Goal: Transaction & Acquisition: Purchase product/service

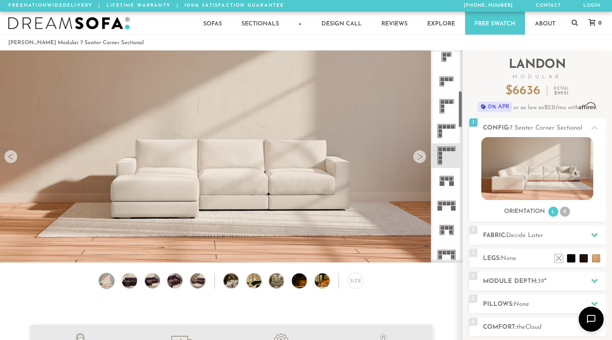
scroll to position [234, 0]
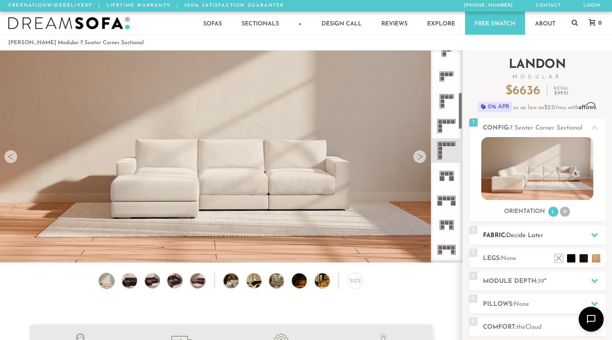
click at [512, 239] on h2 "Fabric: Decide Later" at bounding box center [544, 236] width 123 height 10
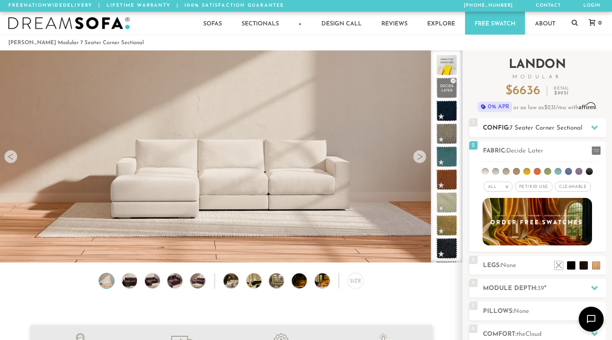
click at [581, 125] on span "7 Seater Corner Sectional" at bounding box center [546, 128] width 73 height 6
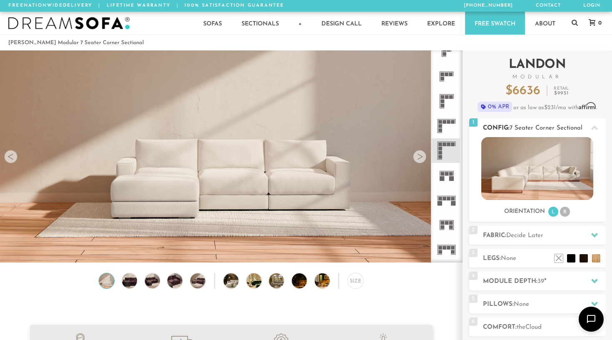
click at [564, 213] on li "R" at bounding box center [565, 211] width 10 height 10
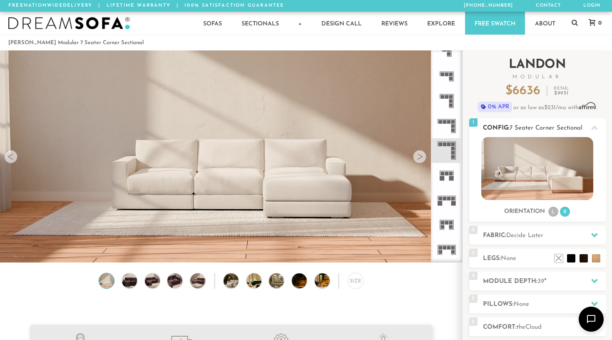
click at [597, 128] on icon at bounding box center [594, 127] width 7 height 5
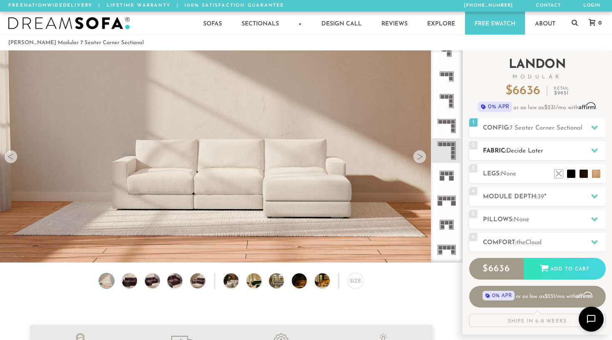
click at [574, 147] on h2 "Fabric: Decide Later" at bounding box center [544, 151] width 123 height 10
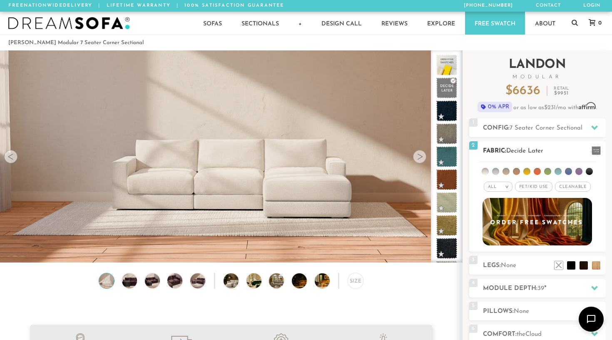
click at [487, 174] on li at bounding box center [485, 171] width 7 height 7
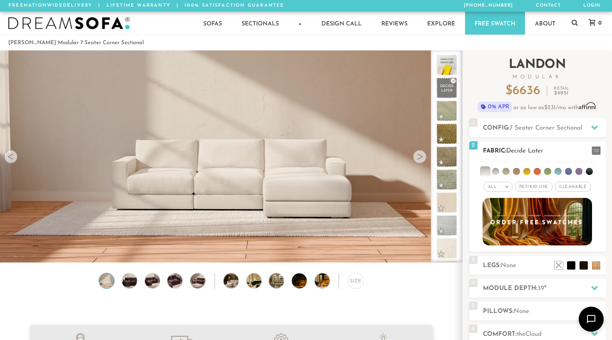
click at [506, 171] on li at bounding box center [505, 171] width 7 height 7
click at [489, 172] on li at bounding box center [485, 171] width 8 height 8
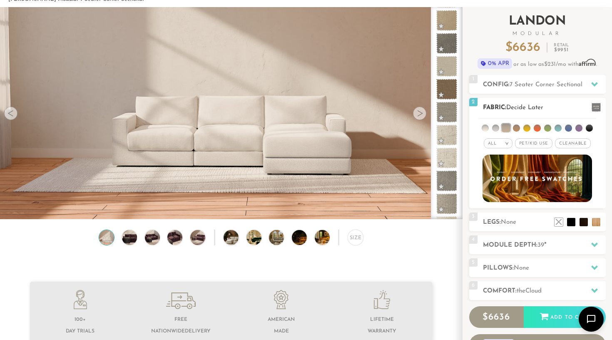
scroll to position [50, 0]
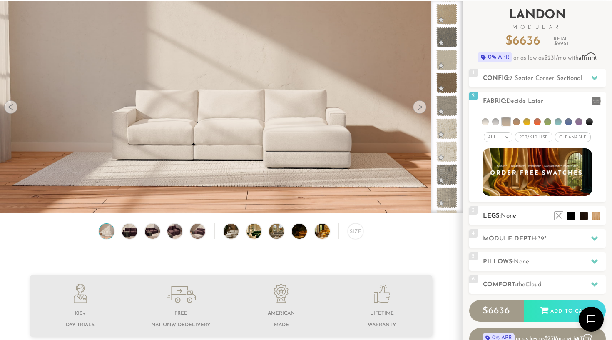
click at [514, 214] on span "None" at bounding box center [508, 216] width 15 height 6
click at [514, 219] on span "None" at bounding box center [508, 216] width 15 height 6
click at [595, 216] on li at bounding box center [583, 202] width 33 height 33
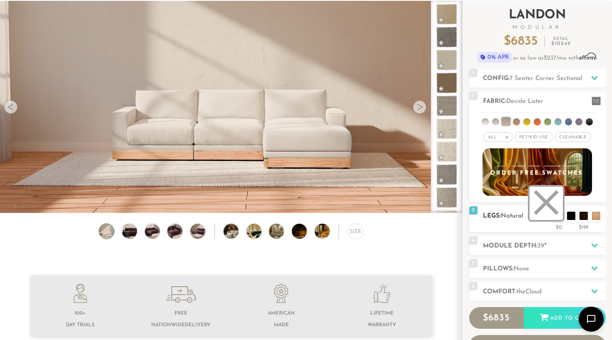
click at [559, 218] on li at bounding box center [545, 202] width 33 height 33
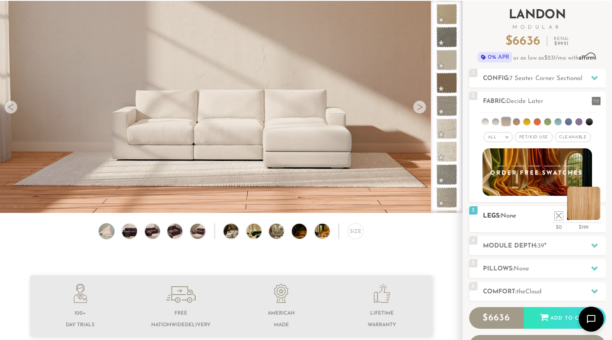
click at [594, 219] on li at bounding box center [583, 202] width 33 height 33
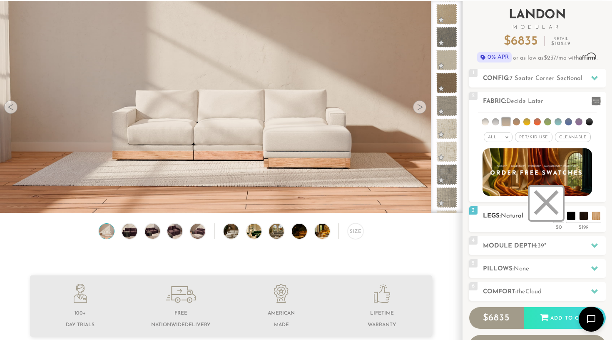
click at [556, 216] on li at bounding box center [545, 202] width 33 height 33
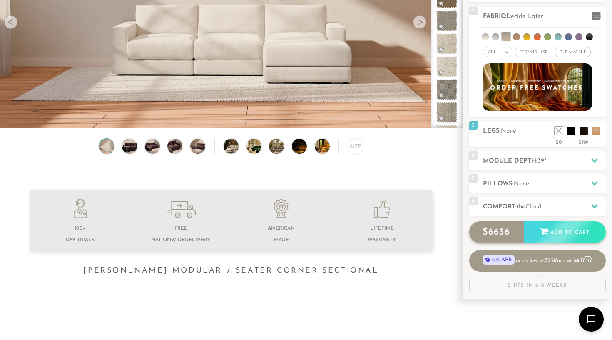
scroll to position [139, 0]
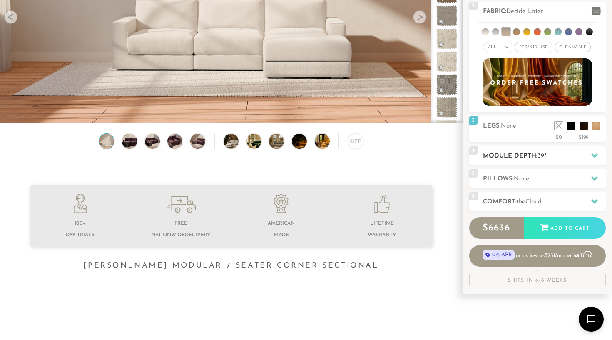
click at [531, 158] on h2 "Module Depth: 39 "" at bounding box center [544, 156] width 123 height 10
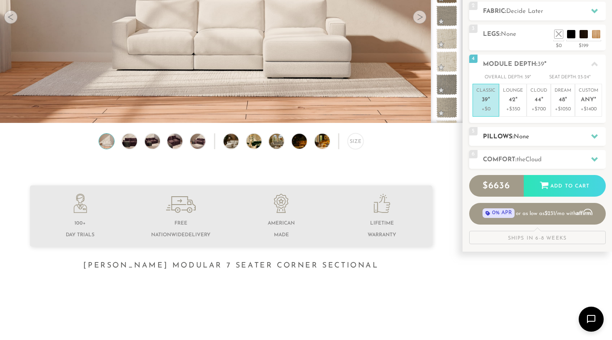
click at [534, 137] on h2 "Pillows: None" at bounding box center [544, 137] width 123 height 10
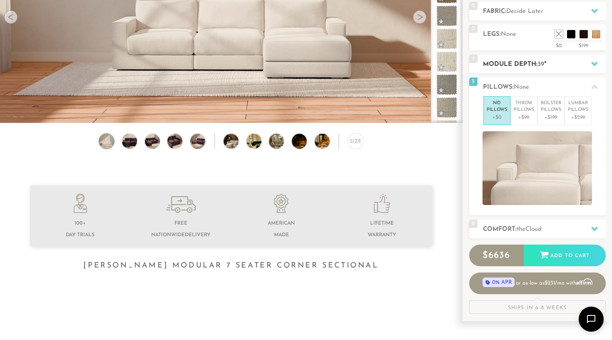
click at [519, 71] on div "4 Module Depth: 39 "" at bounding box center [537, 64] width 137 height 19
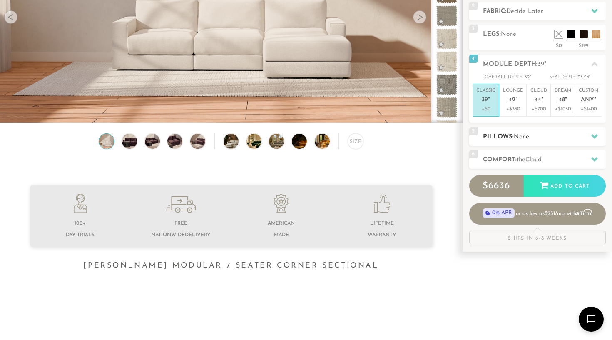
click at [556, 134] on h2 "Pillows: None" at bounding box center [544, 137] width 123 height 10
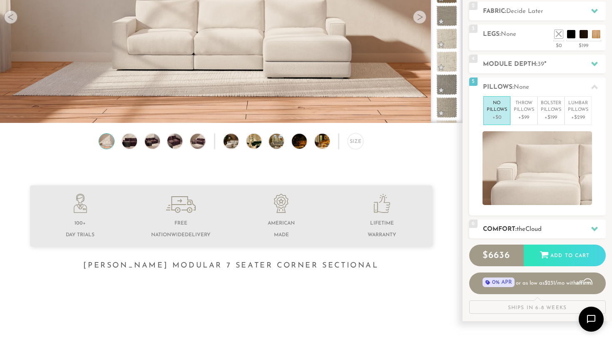
click at [552, 227] on h2 "Comfort: the Cloud" at bounding box center [544, 229] width 123 height 10
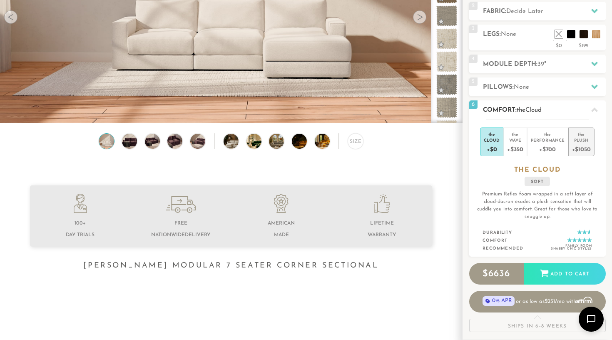
click at [590, 142] on div "Plush" at bounding box center [581, 140] width 19 height 6
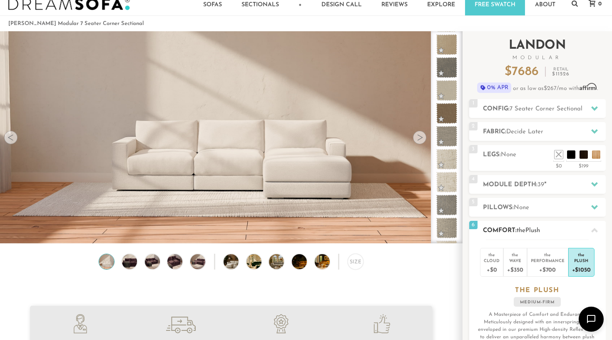
scroll to position [14, 0]
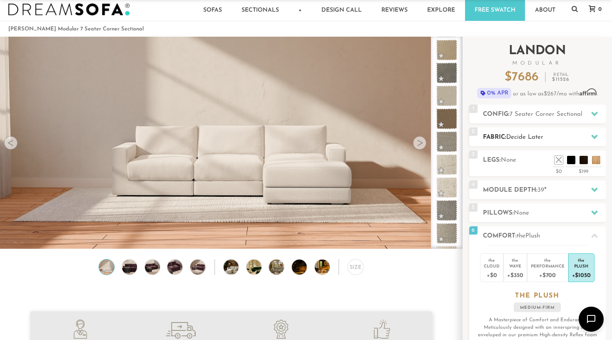
click at [539, 136] on span "Decide Later" at bounding box center [524, 137] width 37 height 6
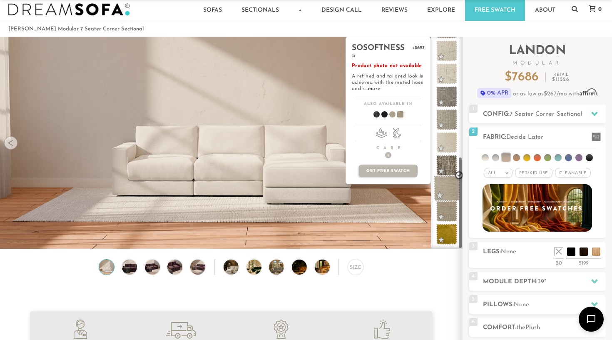
scroll to position [275, 0]
click at [446, 187] on span at bounding box center [447, 188] width 26 height 26
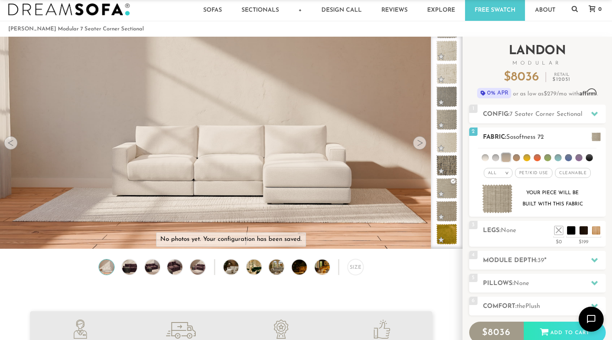
click at [484, 158] on li at bounding box center [485, 157] width 7 height 7
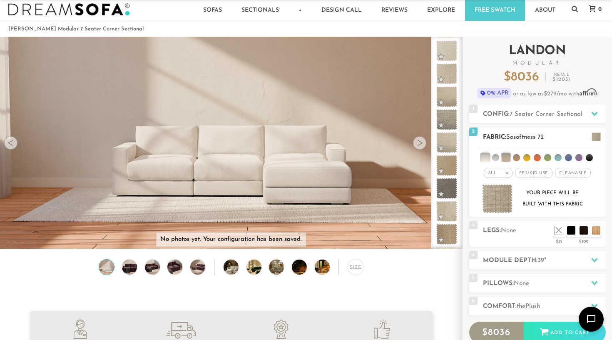
click at [505, 158] on li at bounding box center [506, 157] width 8 height 8
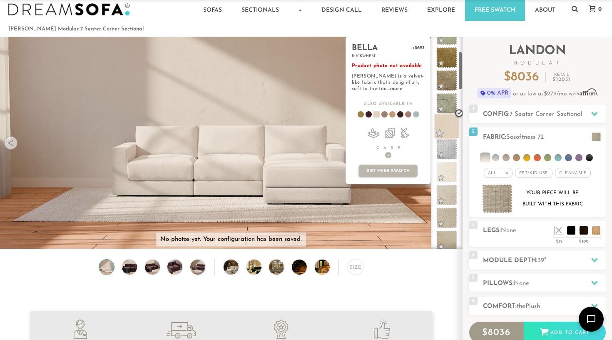
scroll to position [91, 0]
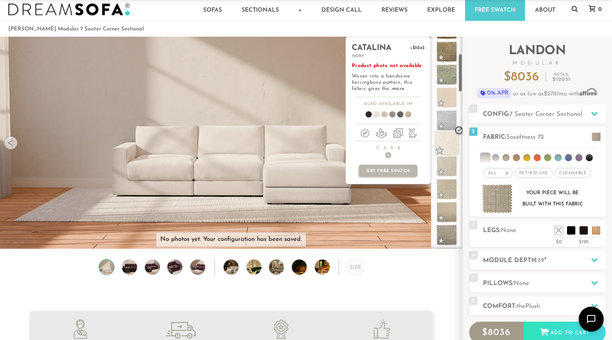
click at [453, 138] on span at bounding box center [447, 143] width 26 height 26
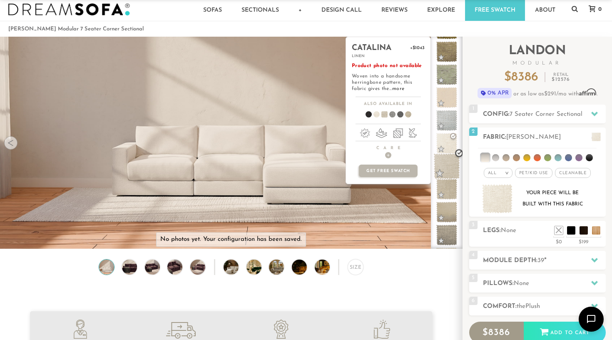
click at [447, 166] on span at bounding box center [447, 166] width 26 height 26
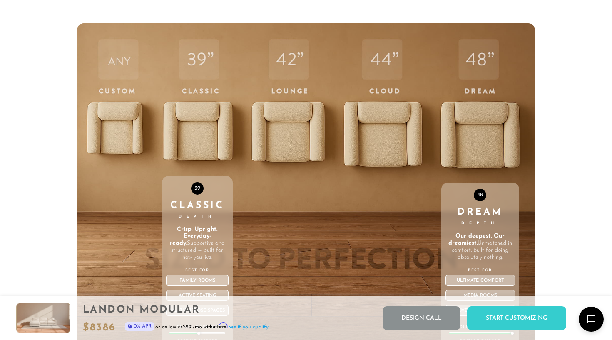
scroll to position [2615, 0]
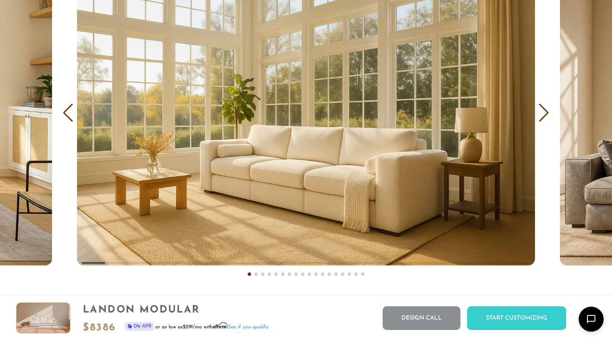
scroll to position [4865, 0]
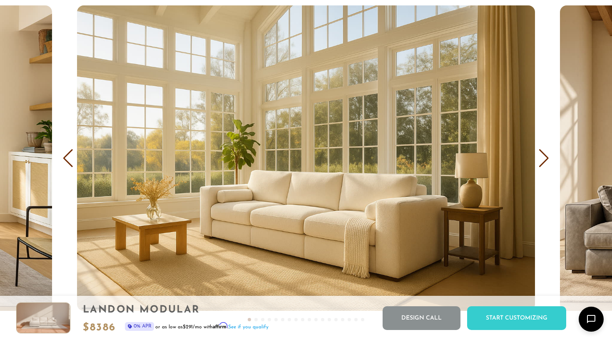
click at [539, 159] on div "Next slide" at bounding box center [543, 158] width 11 height 18
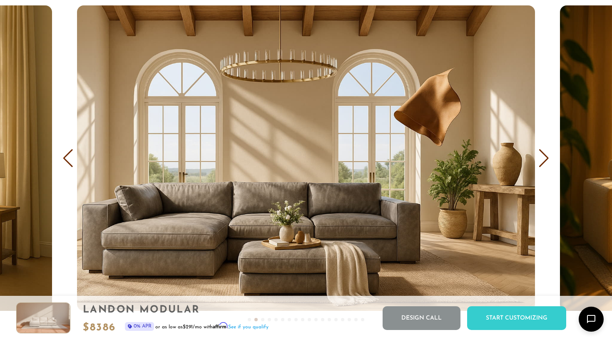
click at [539, 159] on div "Next slide" at bounding box center [543, 158] width 11 height 18
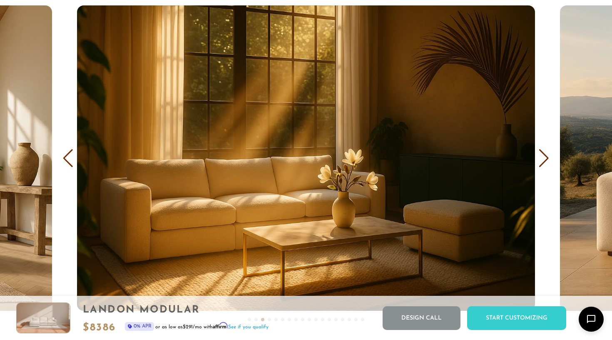
click at [539, 159] on div "Next slide" at bounding box center [543, 158] width 11 height 18
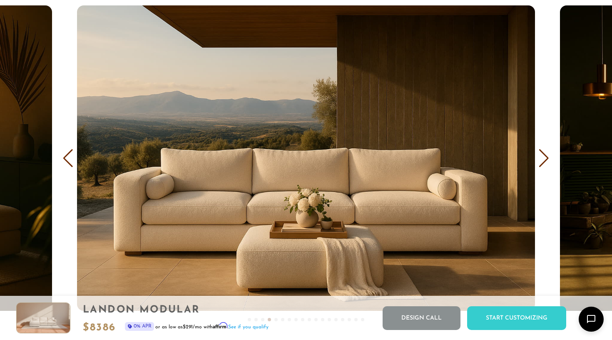
click at [539, 159] on div "Next slide" at bounding box center [543, 158] width 11 height 18
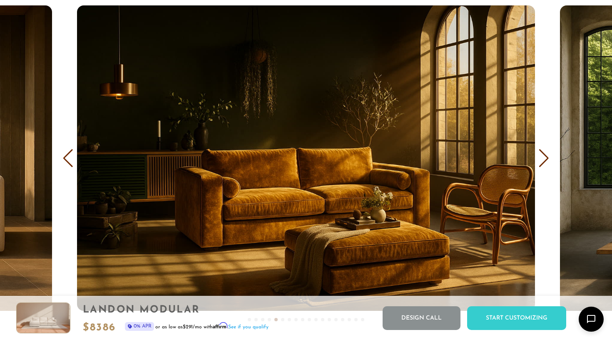
click at [539, 159] on div "Next slide" at bounding box center [543, 158] width 11 height 18
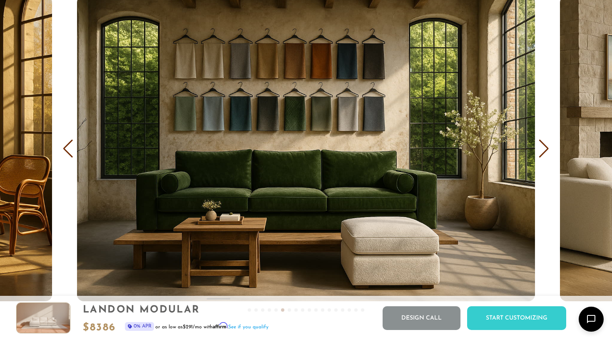
scroll to position [4891, 0]
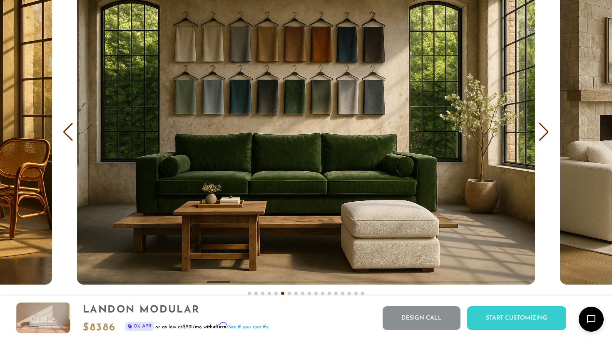
click at [542, 134] on div "Next slide" at bounding box center [543, 132] width 11 height 18
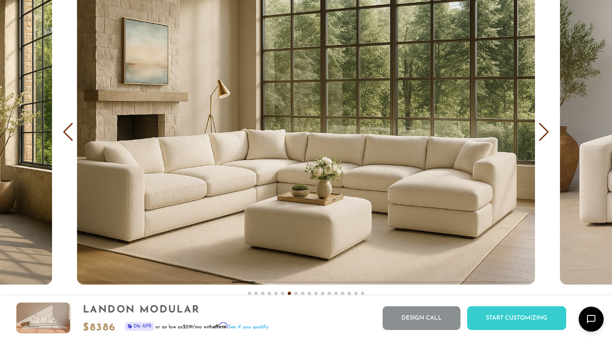
click at [542, 134] on div "Next slide" at bounding box center [543, 132] width 11 height 18
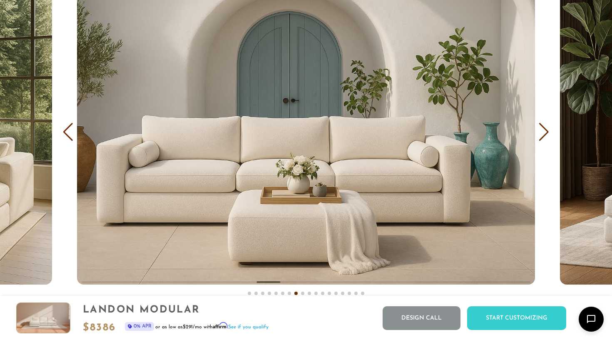
click at [542, 134] on div "Next slide" at bounding box center [543, 132] width 11 height 18
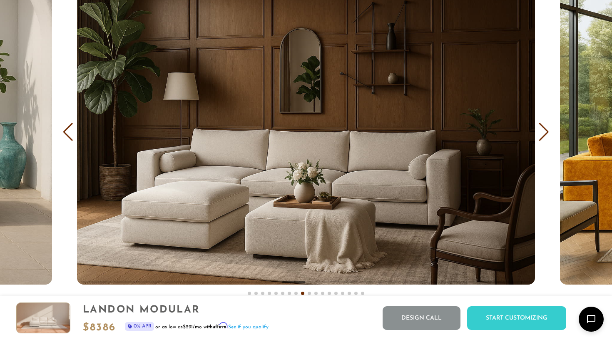
click at [542, 134] on div "Next slide" at bounding box center [543, 132] width 11 height 18
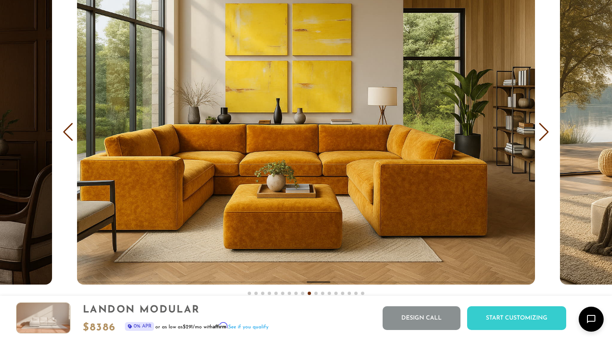
click at [542, 134] on div "Next slide" at bounding box center [543, 132] width 11 height 18
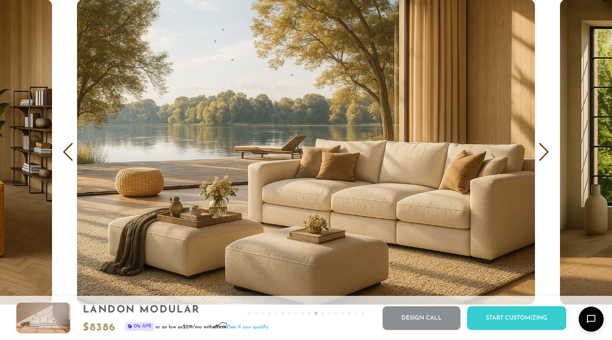
scroll to position [4890, 0]
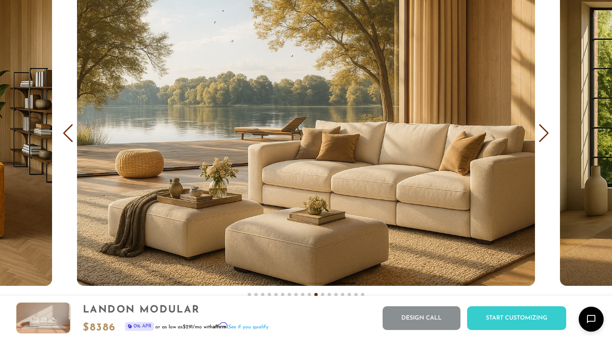
click at [543, 131] on div "Next slide" at bounding box center [543, 133] width 11 height 18
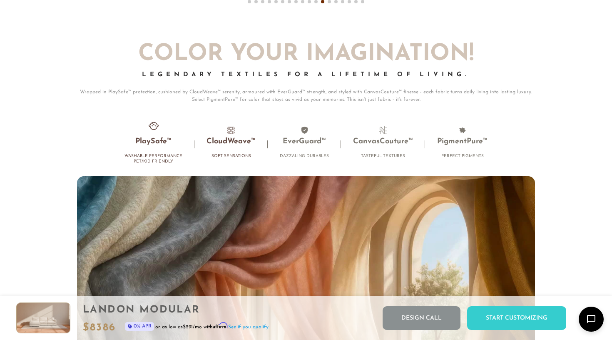
scroll to position [5175, 0]
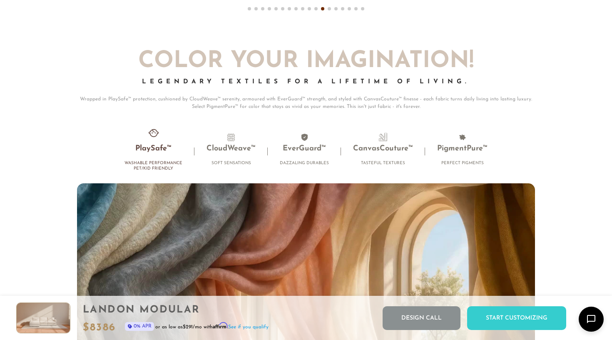
click at [153, 142] on li "PlaySafe™ Washable Performance Pet/Kid Friendly" at bounding box center [153, 154] width 82 height 42
click at [219, 157] on li "CloudWeave™ Soft Sensations" at bounding box center [230, 151] width 73 height 37
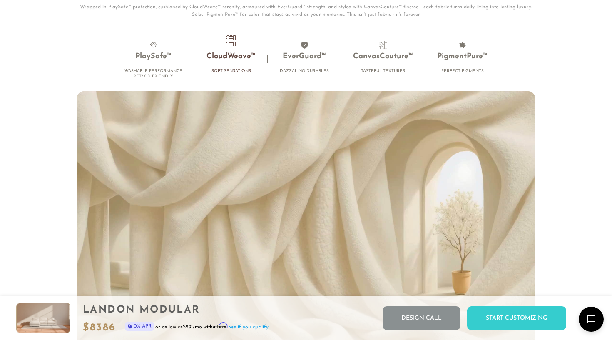
scroll to position [5247, 0]
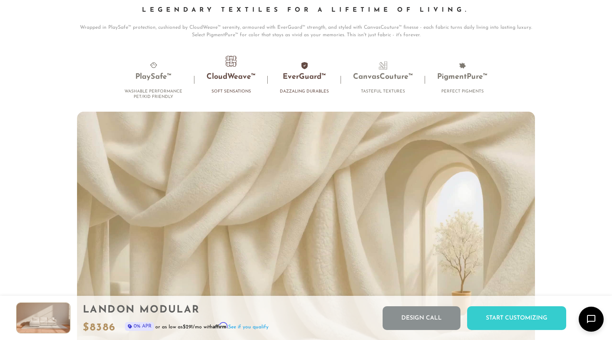
click at [307, 75] on h3 "EverGuard™" at bounding box center [304, 77] width 49 height 10
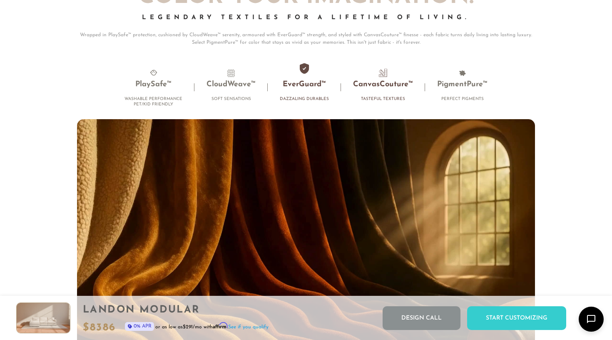
scroll to position [5233, 0]
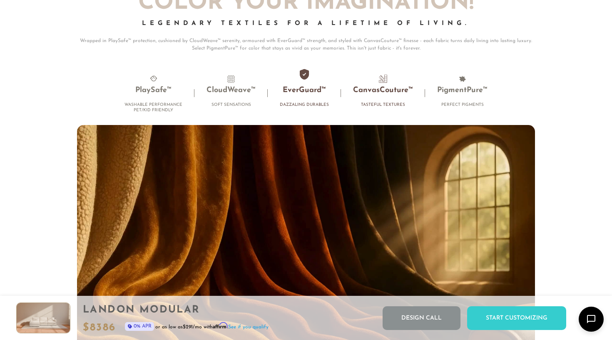
click at [388, 91] on h3 "CanvasCouture™" at bounding box center [383, 91] width 60 height 10
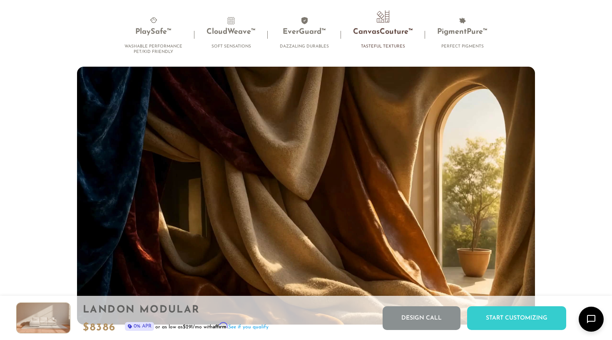
scroll to position [5302, 0]
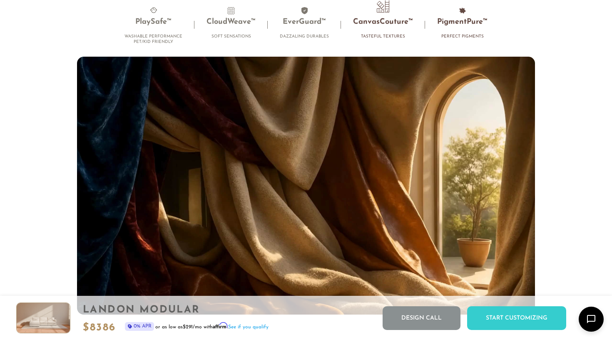
click at [467, 22] on h3 "PigmentPure™" at bounding box center [462, 22] width 50 height 10
click at [151, 19] on h3 "PlaySafe™" at bounding box center [153, 22] width 58 height 10
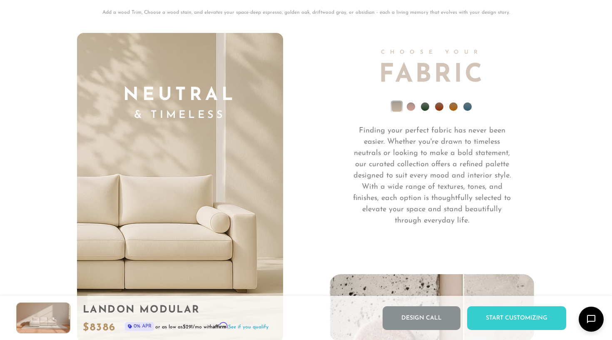
scroll to position [5708, 0]
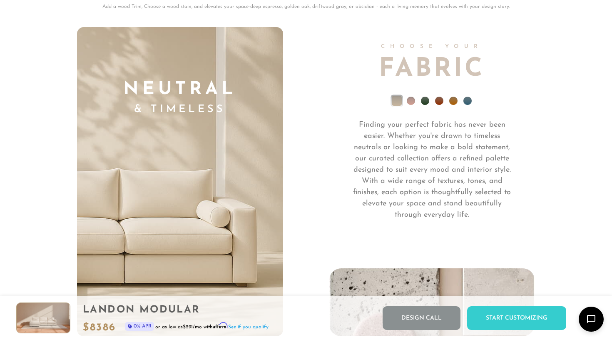
click at [412, 100] on li at bounding box center [411, 101] width 8 height 8
click at [429, 104] on ul at bounding box center [432, 102] width 206 height 33
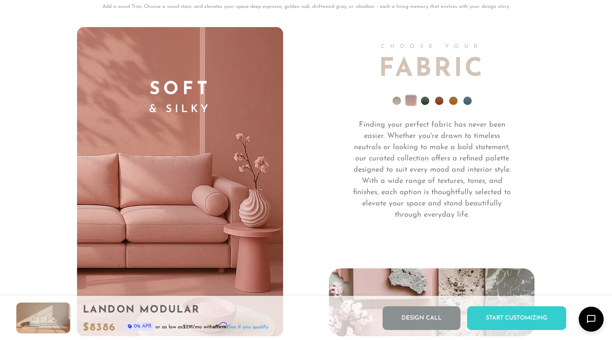
click at [424, 99] on li at bounding box center [425, 101] width 8 height 8
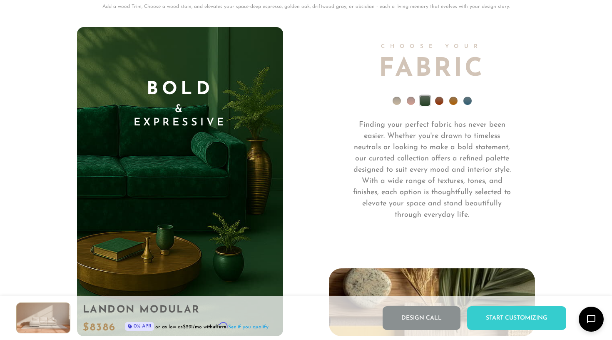
click at [454, 100] on li at bounding box center [453, 101] width 8 height 8
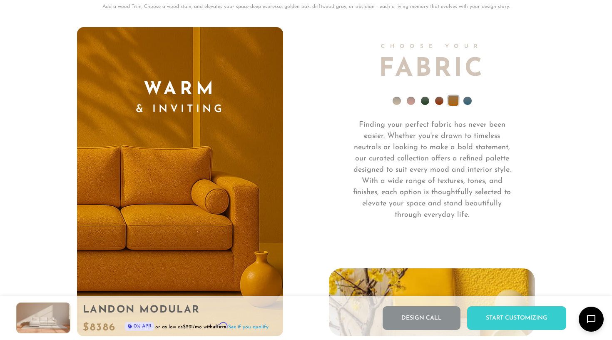
click at [396, 101] on li at bounding box center [397, 101] width 8 height 8
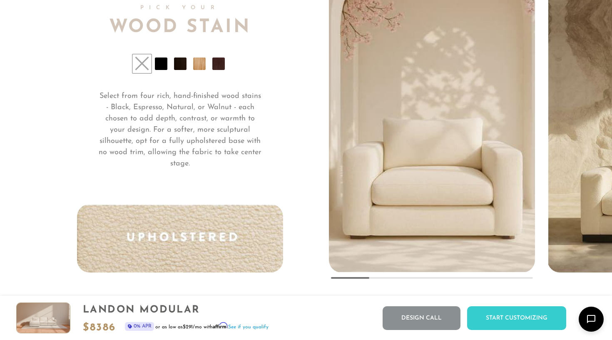
scroll to position [6115, 0]
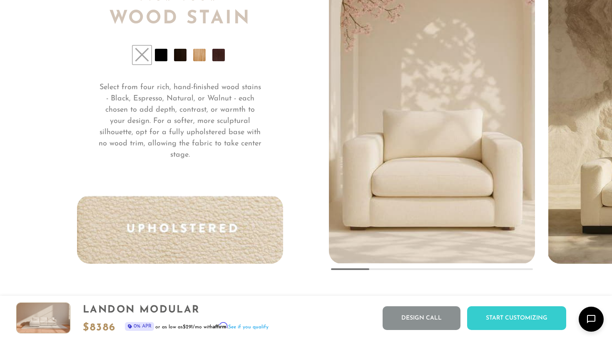
click at [198, 58] on li at bounding box center [199, 55] width 12 height 12
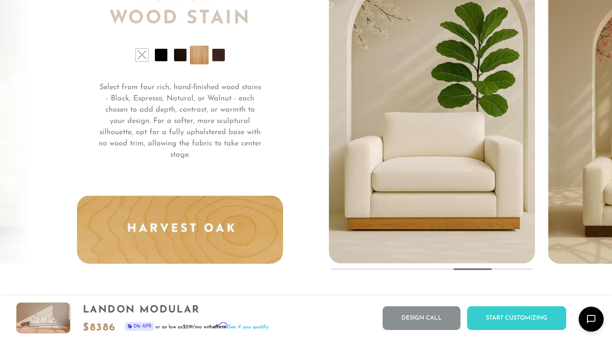
click at [216, 58] on li at bounding box center [218, 55] width 12 height 12
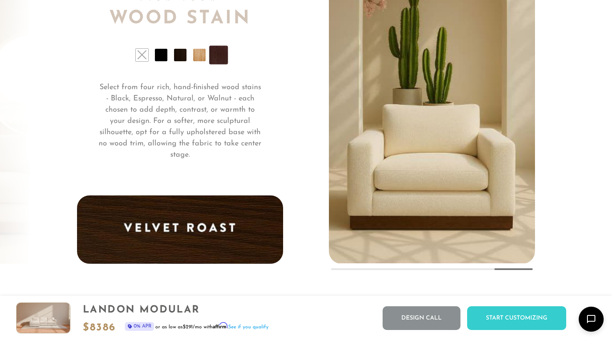
click at [174, 61] on li at bounding box center [180, 55] width 12 height 12
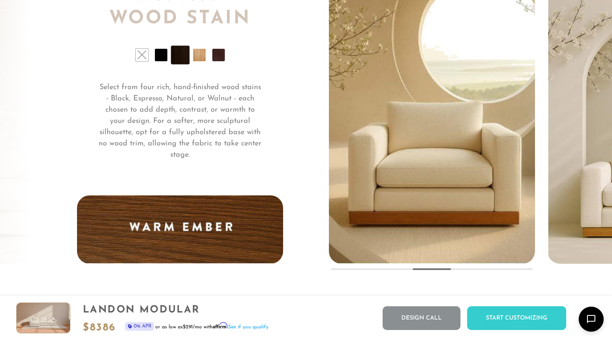
click at [156, 54] on li at bounding box center [161, 55] width 12 height 12
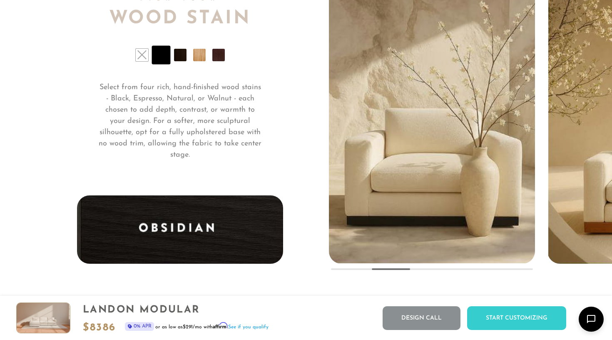
click at [199, 57] on li at bounding box center [199, 55] width 12 height 12
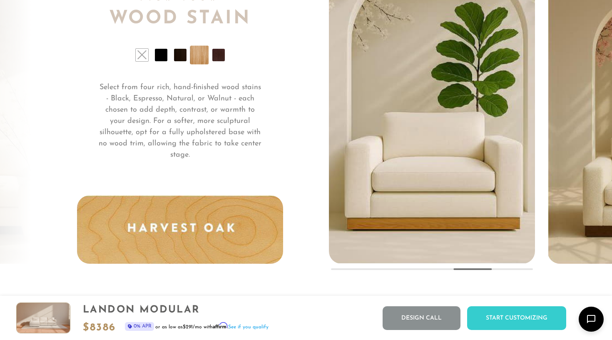
click at [143, 58] on li at bounding box center [142, 55] width 12 height 12
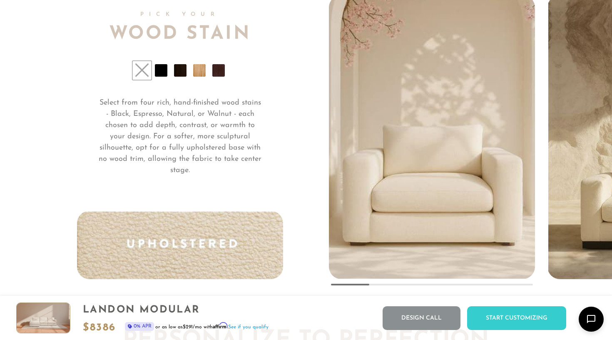
scroll to position [6075, 0]
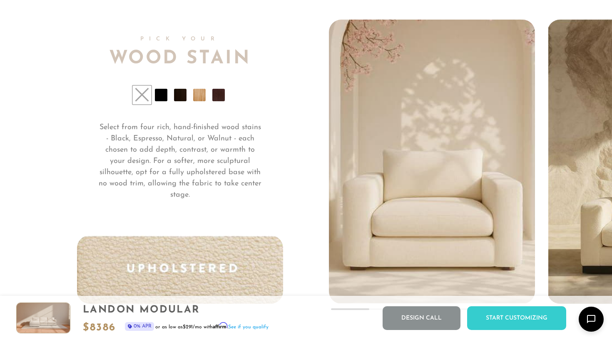
click at [199, 96] on li at bounding box center [199, 95] width 12 height 12
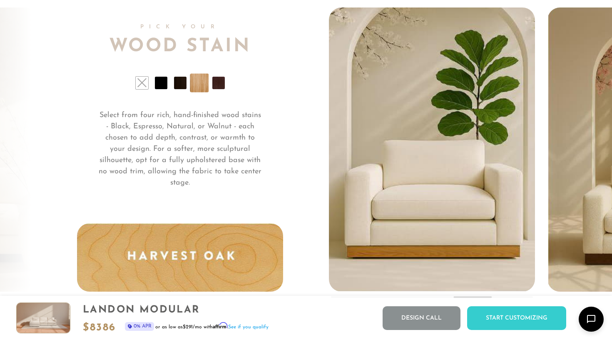
scroll to position [6090, 0]
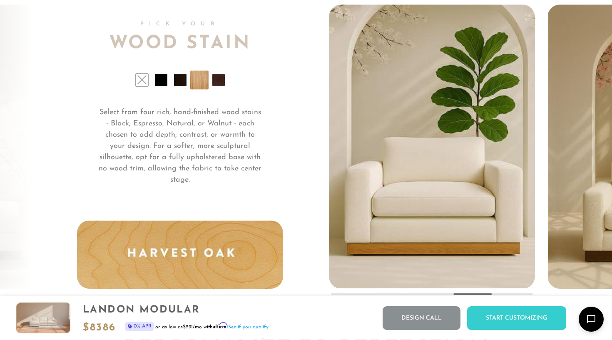
click at [140, 80] on li at bounding box center [142, 80] width 12 height 12
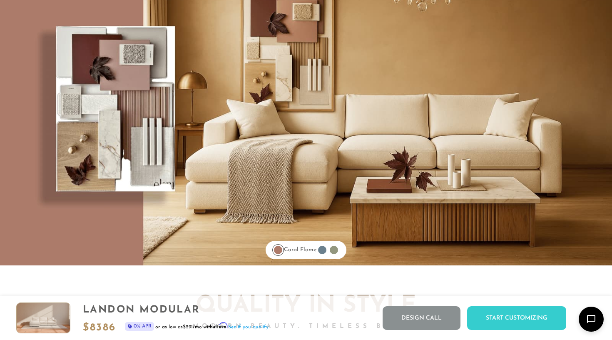
scroll to position [6550, 0]
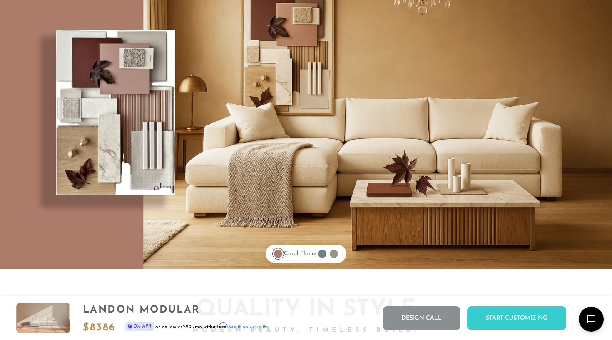
click at [325, 254] on div at bounding box center [322, 253] width 8 height 8
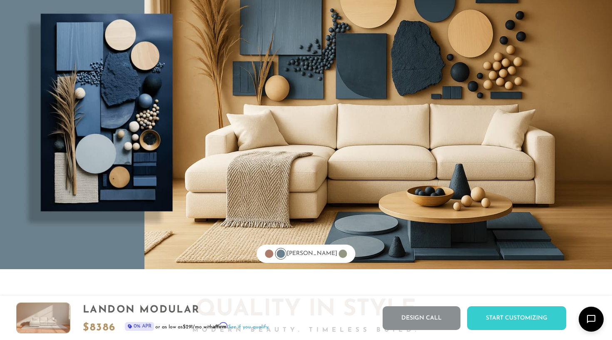
click at [337, 254] on div at bounding box center [343, 254] width 12 height 12
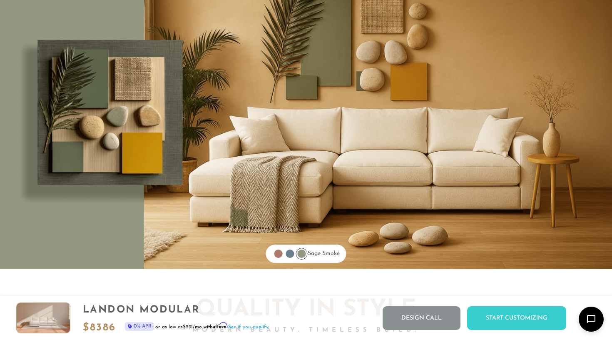
click at [274, 254] on div at bounding box center [278, 253] width 8 height 8
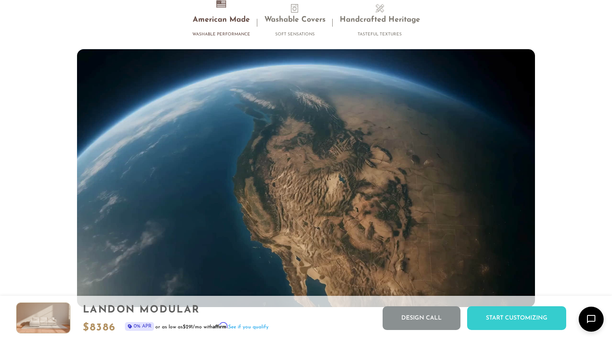
scroll to position [7376, 0]
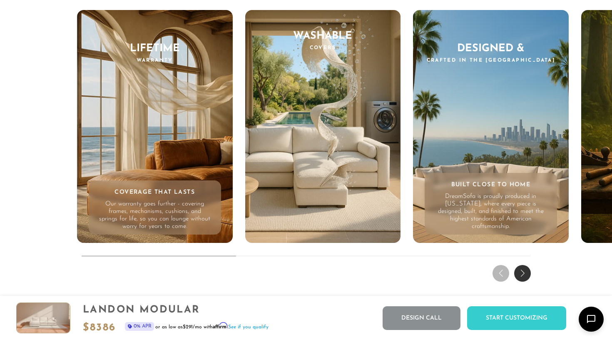
scroll to position [7790, 0]
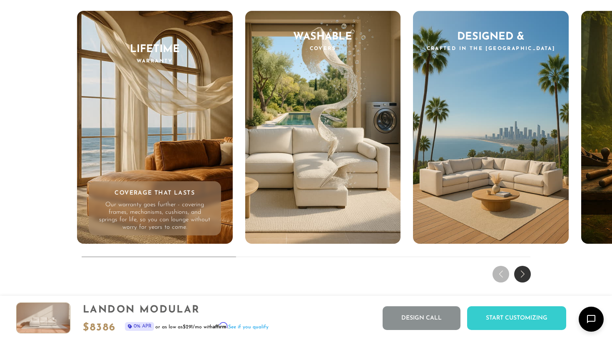
click at [522, 276] on div "Next slide" at bounding box center [522, 274] width 17 height 17
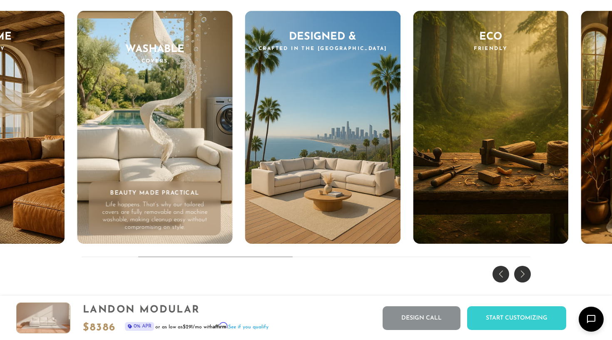
click at [522, 276] on div "Next slide" at bounding box center [522, 274] width 17 height 17
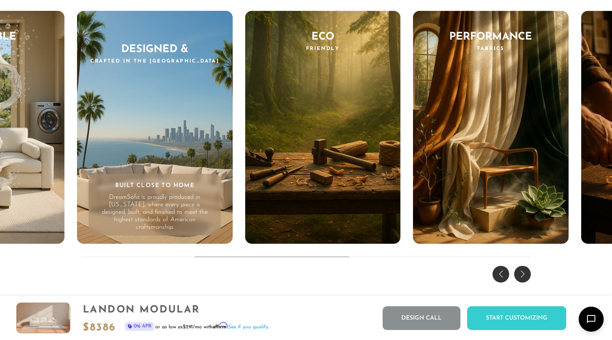
click at [522, 276] on div "Next slide" at bounding box center [522, 274] width 17 height 17
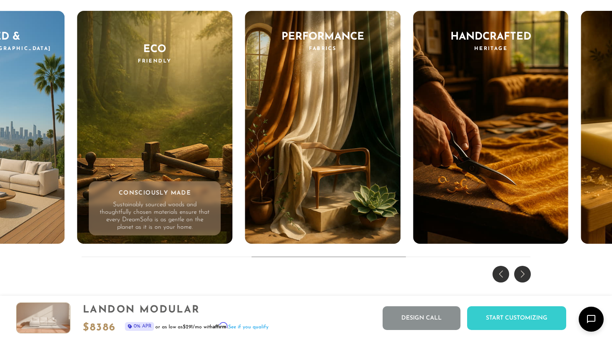
click at [522, 276] on div "Next slide" at bounding box center [522, 274] width 17 height 17
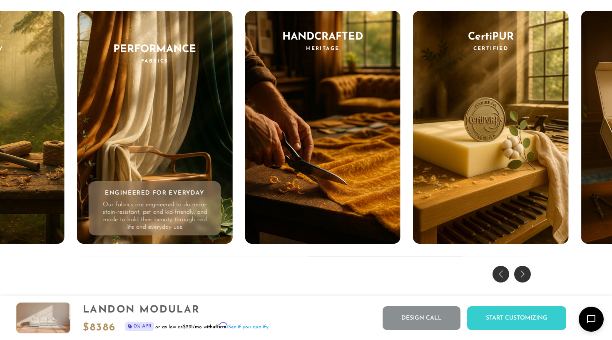
click at [522, 276] on div "Next slide" at bounding box center [522, 274] width 17 height 17
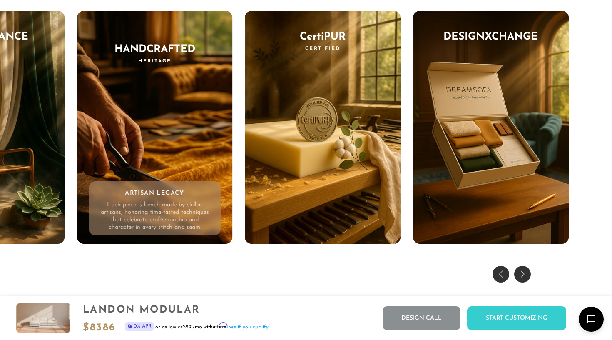
click at [522, 276] on div "Next slide" at bounding box center [522, 274] width 17 height 17
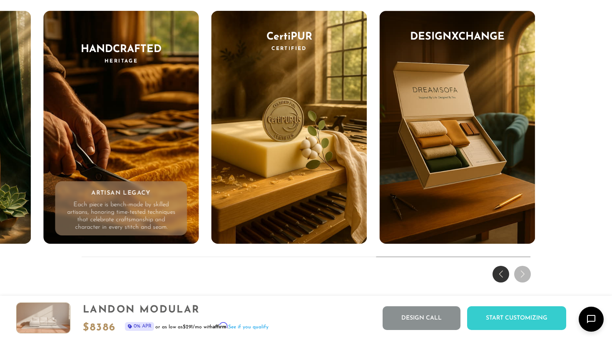
click at [505, 276] on div "Previous slide" at bounding box center [500, 274] width 17 height 17
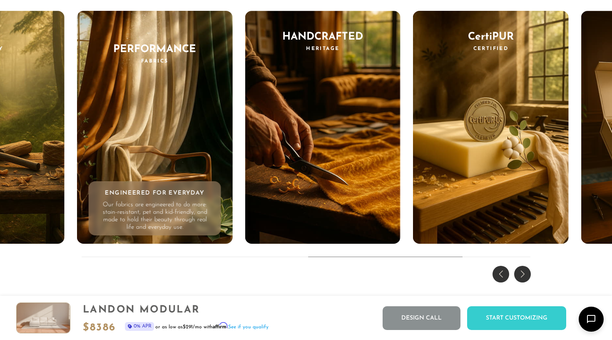
click at [505, 276] on div "Previous slide" at bounding box center [500, 274] width 17 height 17
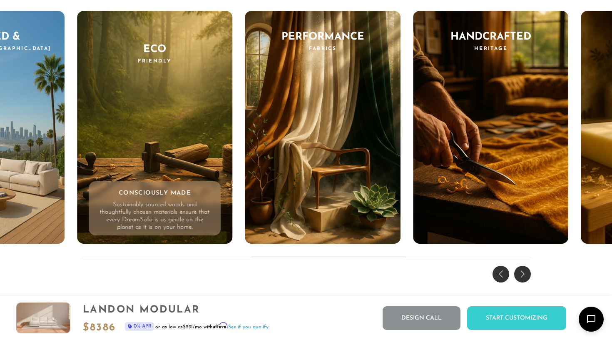
click at [505, 276] on div "Previous slide" at bounding box center [500, 274] width 17 height 17
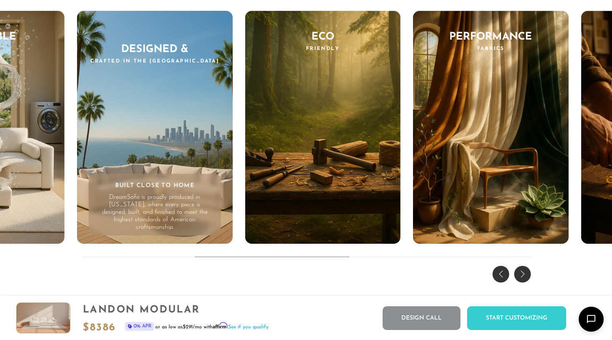
click at [505, 276] on div "Previous slide" at bounding box center [500, 274] width 17 height 17
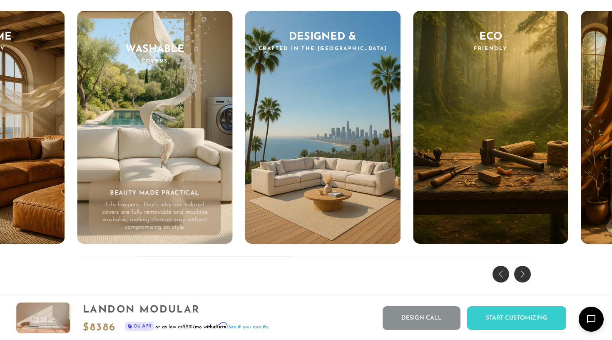
click at [505, 276] on div "Previous slide" at bounding box center [500, 274] width 17 height 17
click at [505, 276] on div "THE DREAM EXPERIENCE Every Feature, Every Feeling - Reimagined. Enduring frames…" at bounding box center [306, 97] width 612 height 378
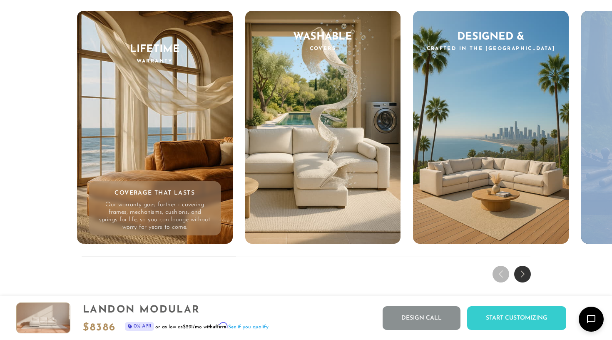
click at [166, 178] on div "Lifetime Warranty Coverage That Lasts Our warranty goes further - covering fram…" at bounding box center [155, 127] width 156 height 233
click at [166, 208] on p "Our warranty goes further - covering frames, mechanisms, cushions, and springs …" at bounding box center [155, 216] width 112 height 30
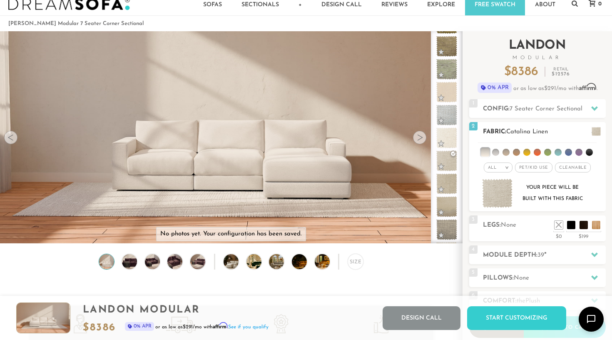
scroll to position [25, 0]
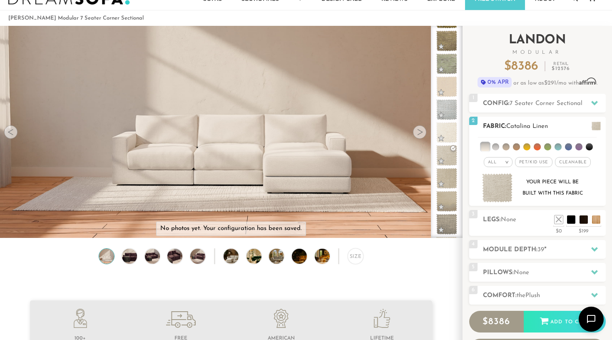
click at [507, 148] on li at bounding box center [505, 146] width 7 height 7
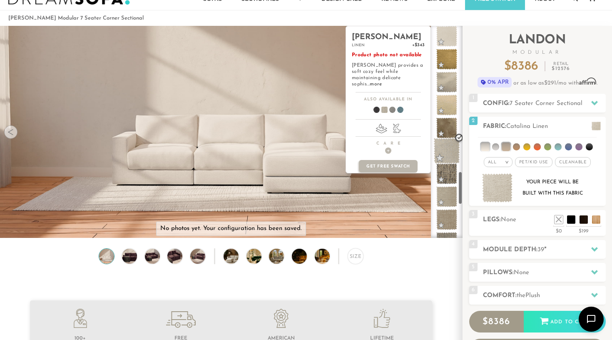
scroll to position [925, 0]
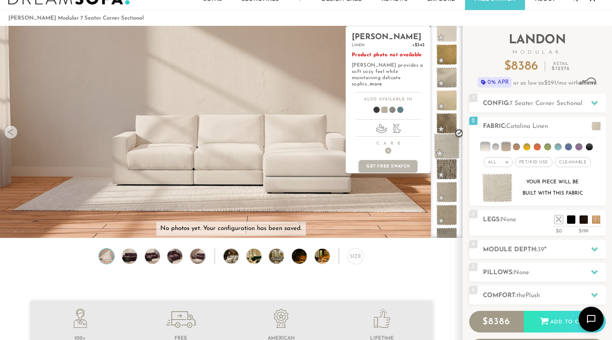
click at [448, 149] on span at bounding box center [447, 146] width 26 height 26
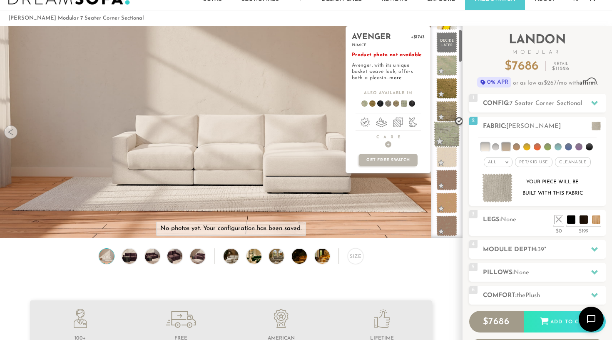
scroll to position [22, 0]
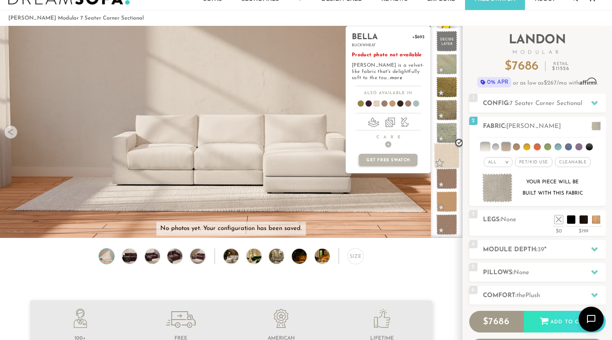
click at [449, 154] on span at bounding box center [447, 156] width 26 height 26
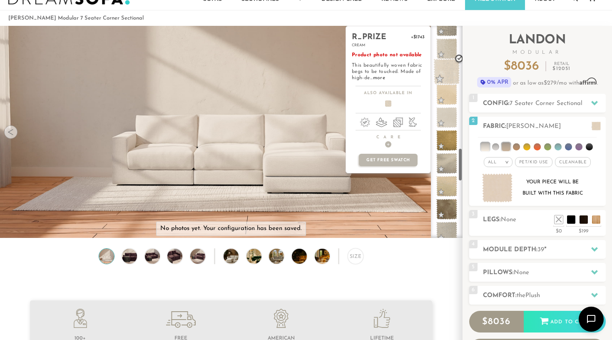
scroll to position [846, 0]
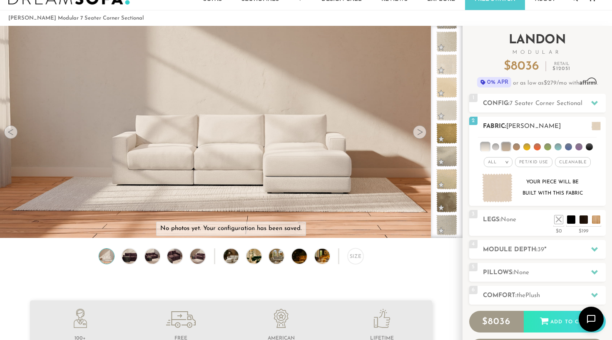
click at [498, 146] on li at bounding box center [495, 146] width 7 height 7
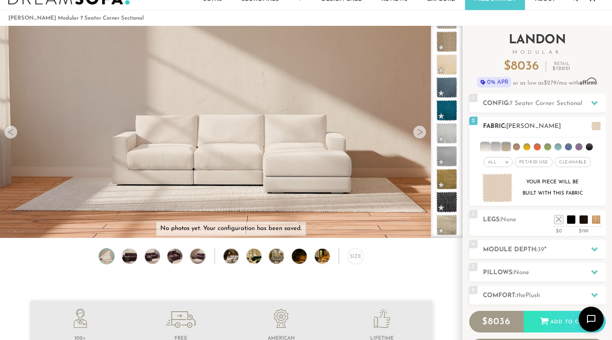
click at [487, 146] on li at bounding box center [485, 146] width 8 height 8
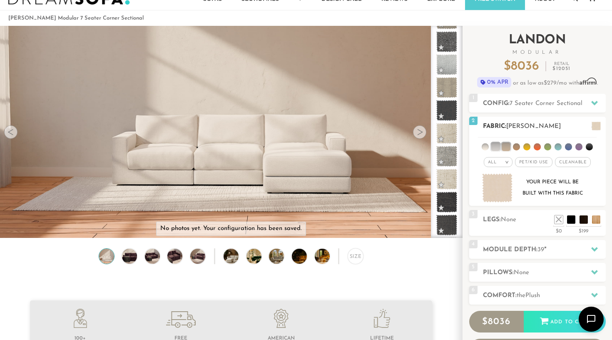
click at [507, 147] on li at bounding box center [506, 146] width 8 height 8
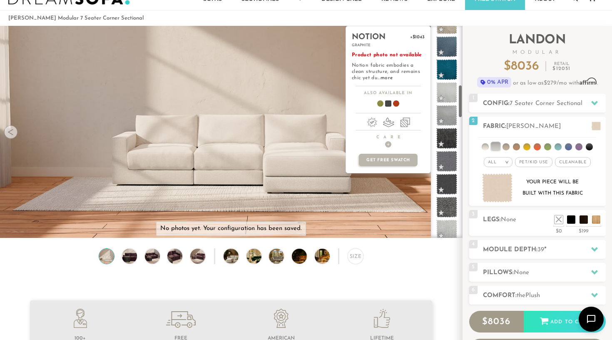
scroll to position [370, 0]
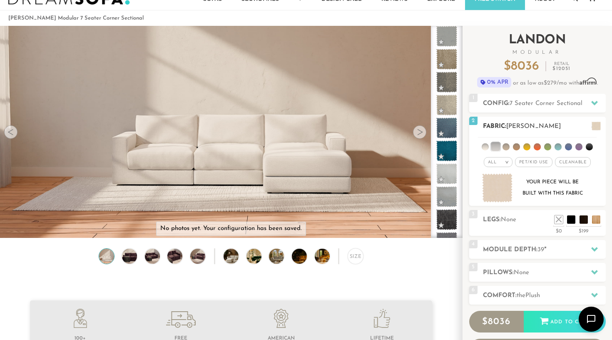
click at [506, 145] on li at bounding box center [505, 146] width 7 height 7
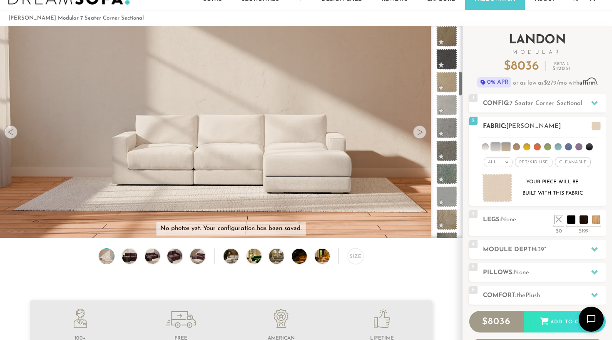
click at [495, 143] on li at bounding box center [495, 146] width 8 height 8
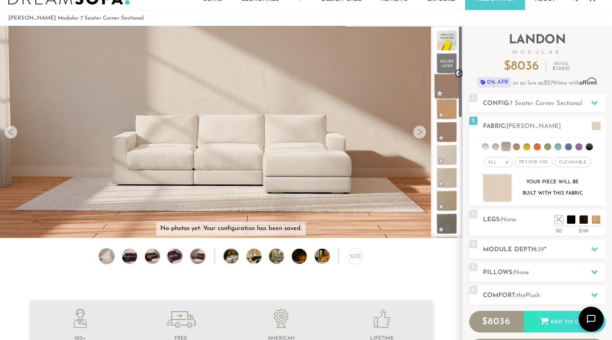
scroll to position [0, 0]
click at [506, 146] on li at bounding box center [506, 146] width 8 height 8
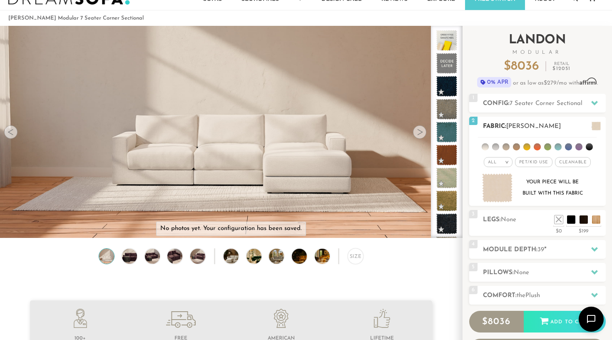
click at [488, 146] on li at bounding box center [485, 146] width 7 height 7
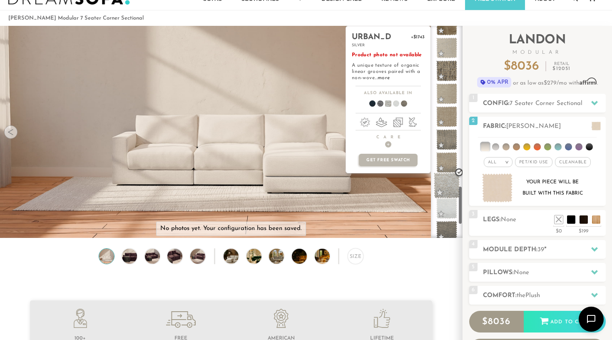
scroll to position [831, 0]
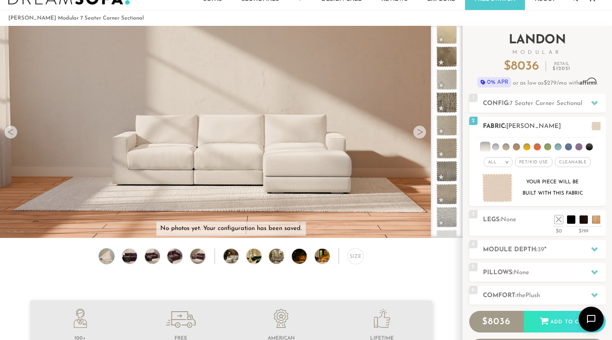
click at [515, 146] on li at bounding box center [516, 146] width 7 height 7
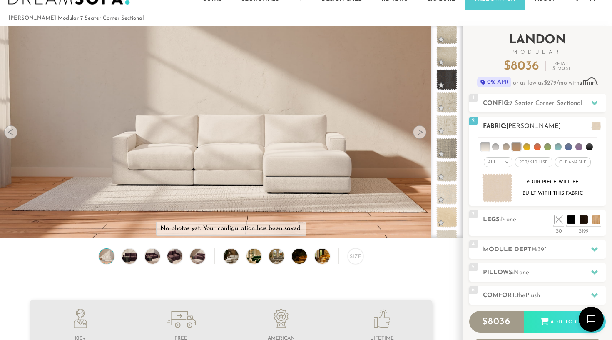
click at [488, 145] on li at bounding box center [485, 146] width 8 height 8
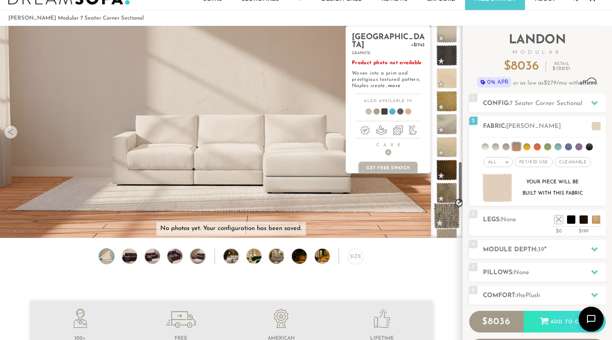
scroll to position [680, 0]
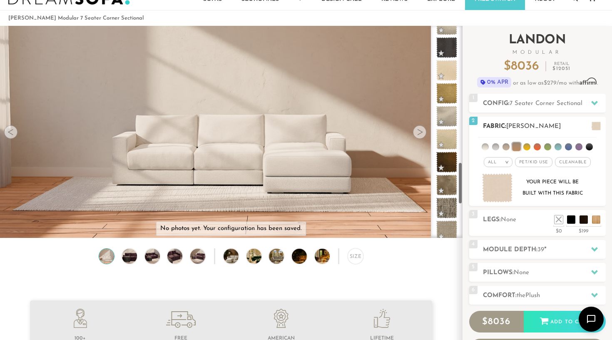
click at [525, 147] on li at bounding box center [526, 146] width 7 height 7
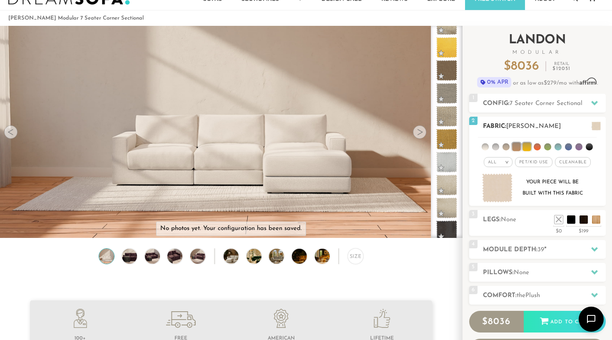
click at [520, 147] on li at bounding box center [516, 146] width 8 height 8
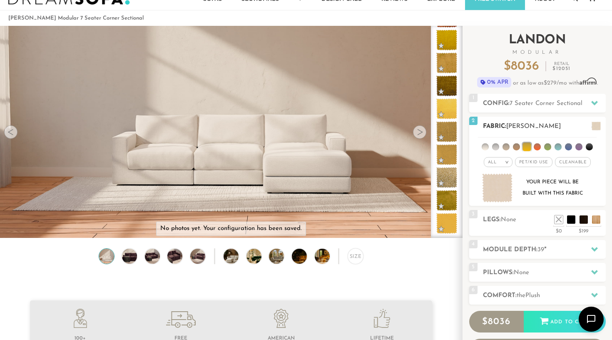
click at [529, 146] on li at bounding box center [526, 146] width 8 height 8
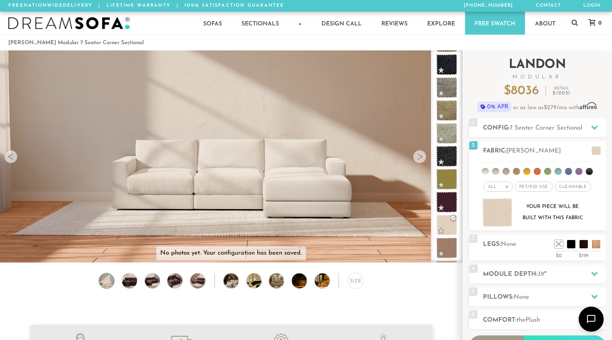
scroll to position [6, 0]
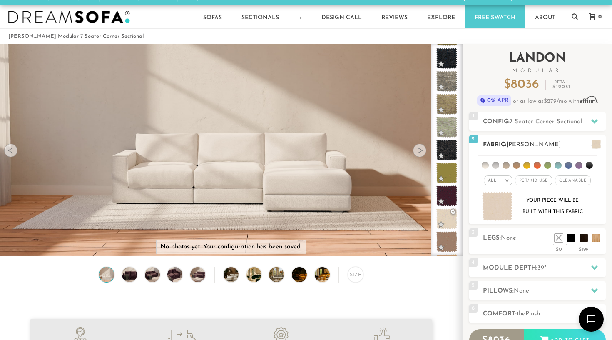
click at [504, 164] on li at bounding box center [505, 165] width 7 height 7
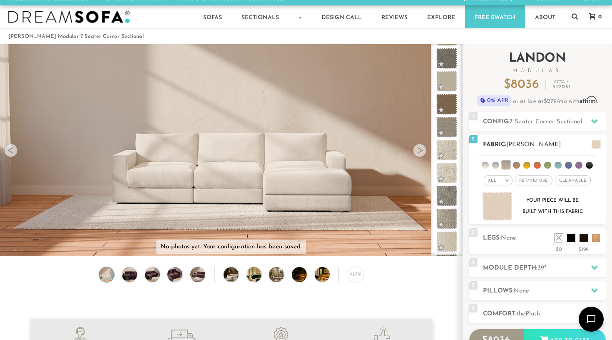
click at [497, 163] on li at bounding box center [495, 165] width 7 height 7
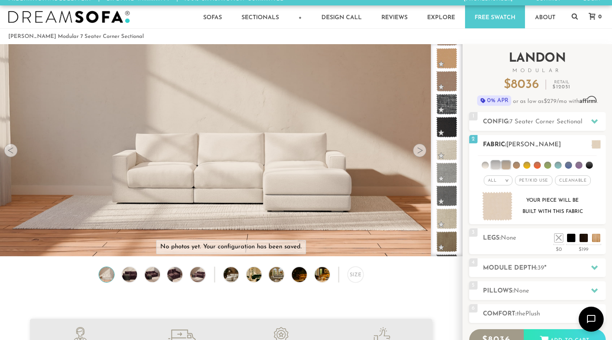
click at [482, 164] on li at bounding box center [485, 165] width 7 height 7
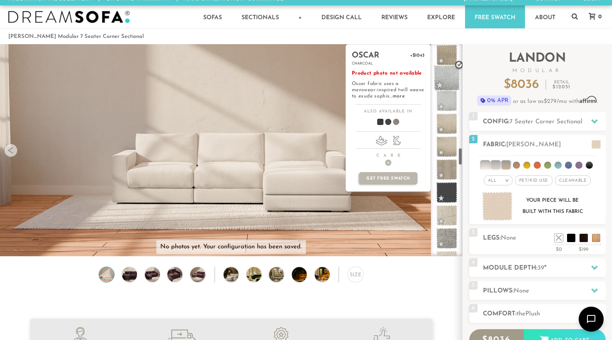
scroll to position [1211, 0]
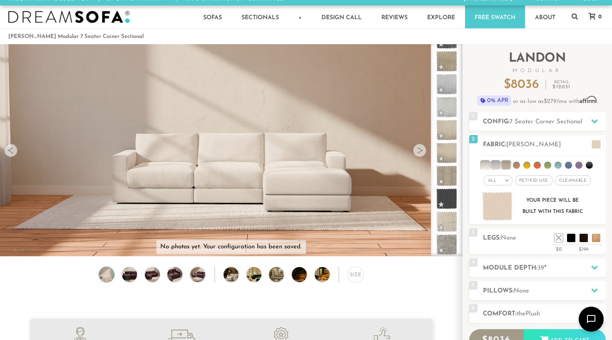
click at [434, 35] on ol "[PERSON_NAME] Modular 7 Seater Corner Sectional" at bounding box center [305, 36] width 595 height 11
click at [471, 61] on h2 "[PERSON_NAME] Modular" at bounding box center [537, 62] width 137 height 21
